Goal: Information Seeking & Learning: Check status

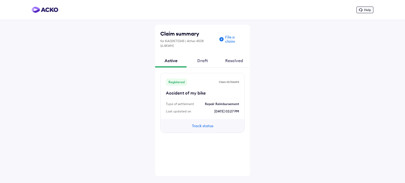
click at [201, 126] on button "Track status" at bounding box center [203, 126] width 32 height 6
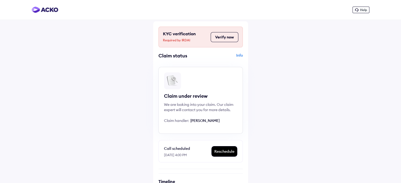
click at [228, 37] on button "Verify now" at bounding box center [225, 37] width 28 height 10
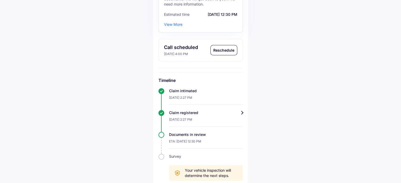
scroll to position [102, 0]
